Goal: Transaction & Acquisition: Download file/media

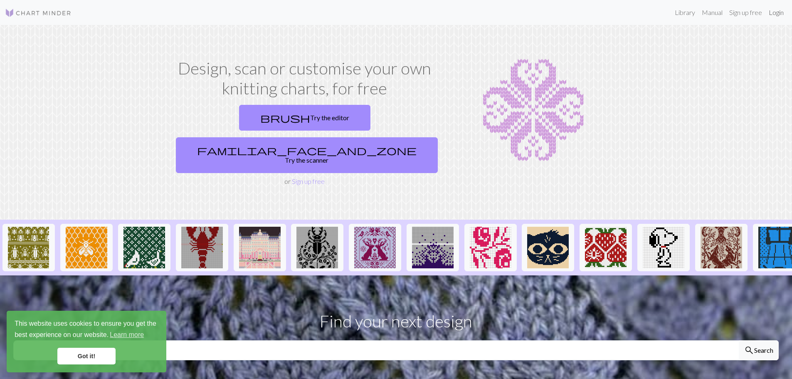
click at [782, 12] on link "Login" at bounding box center [777, 12] width 22 height 17
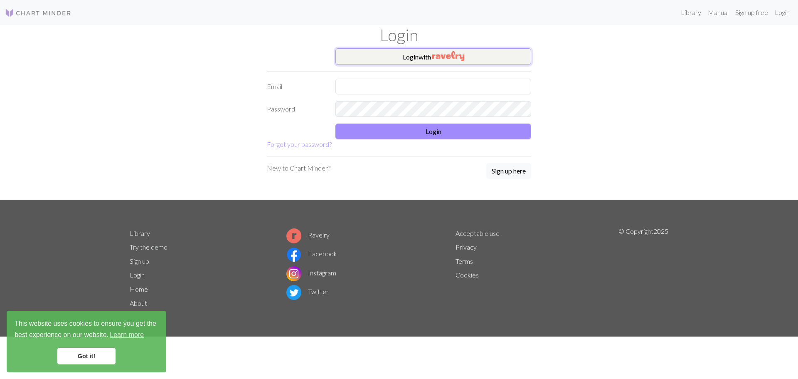
click at [389, 59] on button "Login with" at bounding box center [434, 56] width 196 height 17
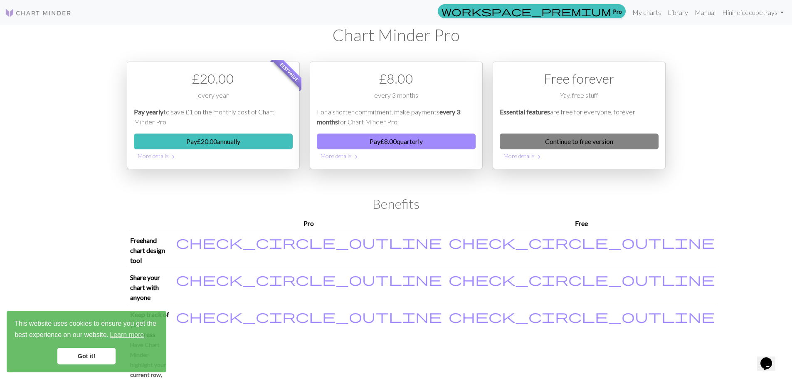
click at [549, 136] on link "Continue to free version" at bounding box center [579, 141] width 159 height 16
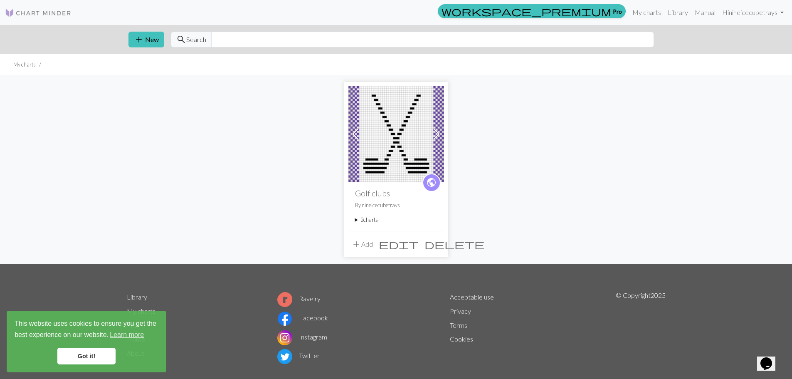
click at [378, 153] on img at bounding box center [396, 134] width 96 height 96
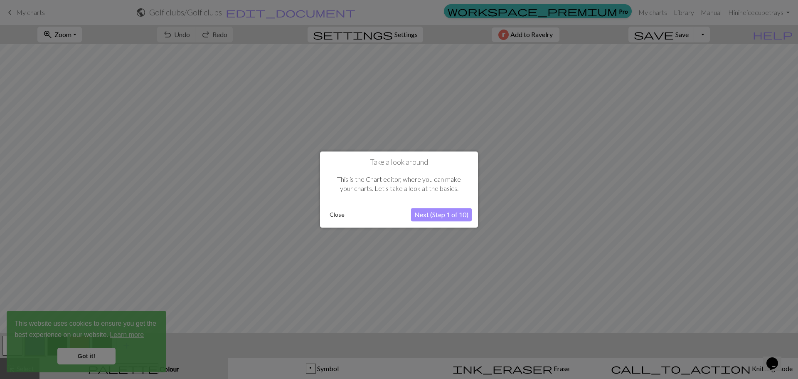
click at [339, 215] on button "Close" at bounding box center [337, 214] width 22 height 12
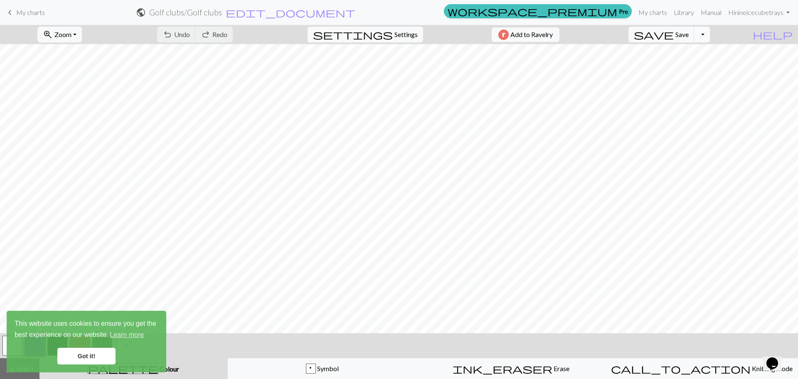
click at [710, 31] on button "Toggle Dropdown" at bounding box center [702, 35] width 16 height 16
click at [704, 68] on button "save_alt Download" at bounding box center [641, 65] width 137 height 13
click at [373, 27] on button "Download" at bounding box center [379, 27] width 40 height 16
